Goal: Information Seeking & Learning: Learn about a topic

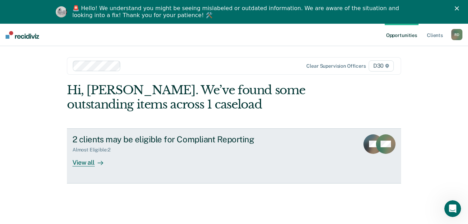
click at [80, 163] on div "View all" at bounding box center [91, 160] width 39 height 14
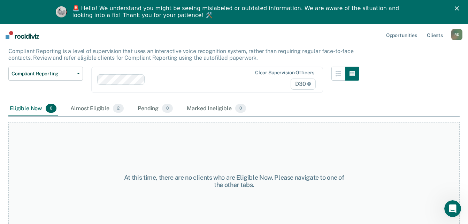
scroll to position [60, 0]
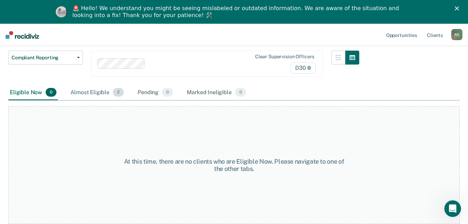
click at [78, 91] on div "Almost Eligible 2" at bounding box center [97, 92] width 56 height 15
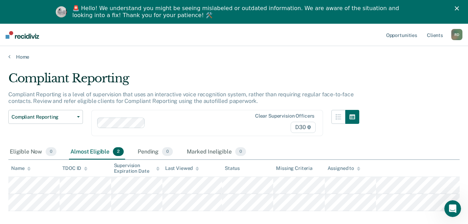
scroll to position [0, 0]
click at [459, 6] on icon "Close" at bounding box center [456, 8] width 4 height 4
